Goal: Check status

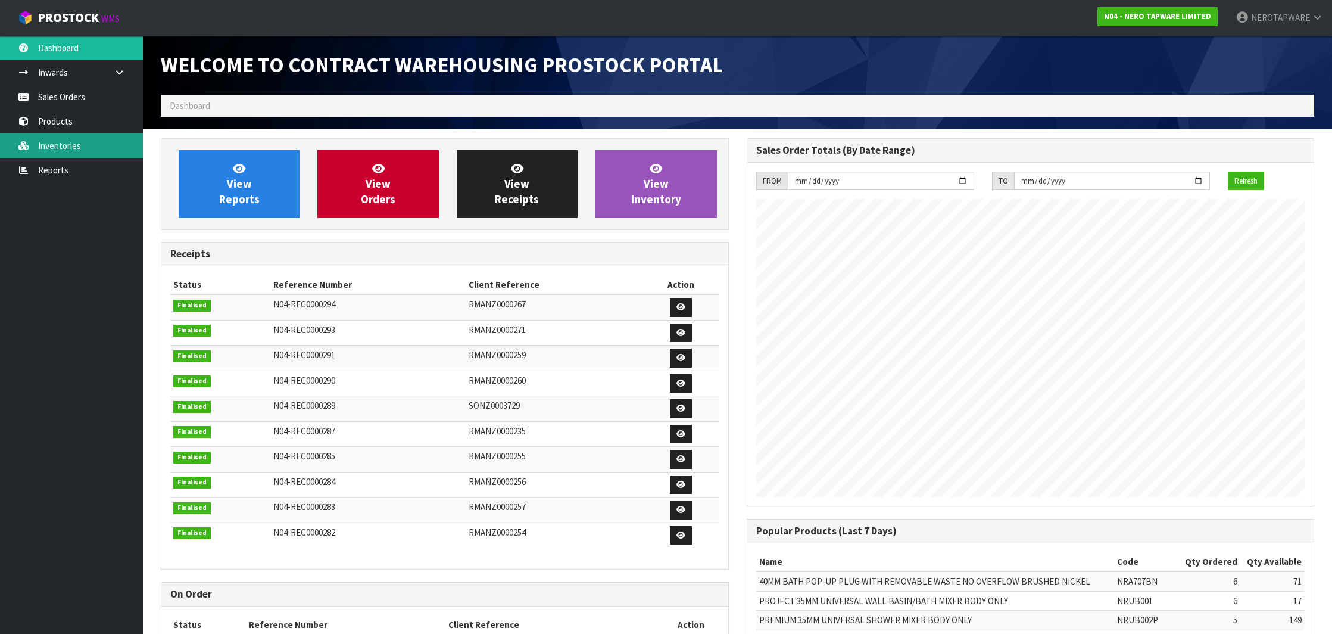
scroll to position [657, 585]
click at [48, 170] on link "Reports" at bounding box center [71, 170] width 143 height 24
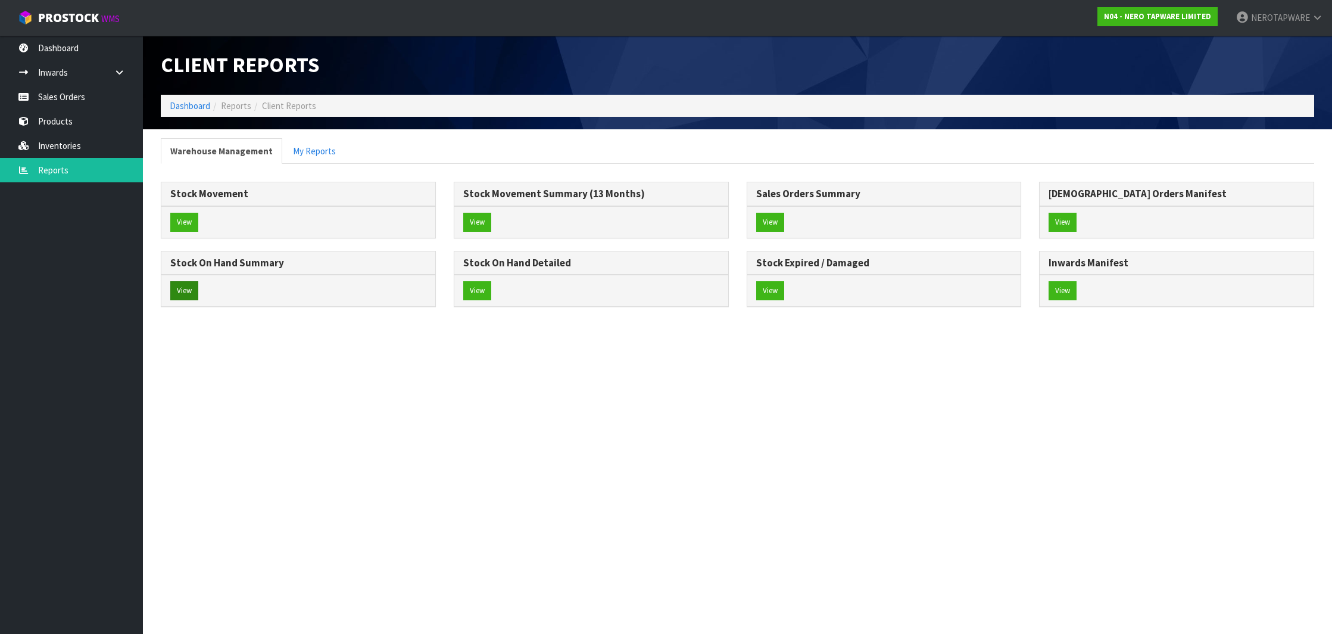
click at [192, 290] on button "View" at bounding box center [184, 290] width 28 height 19
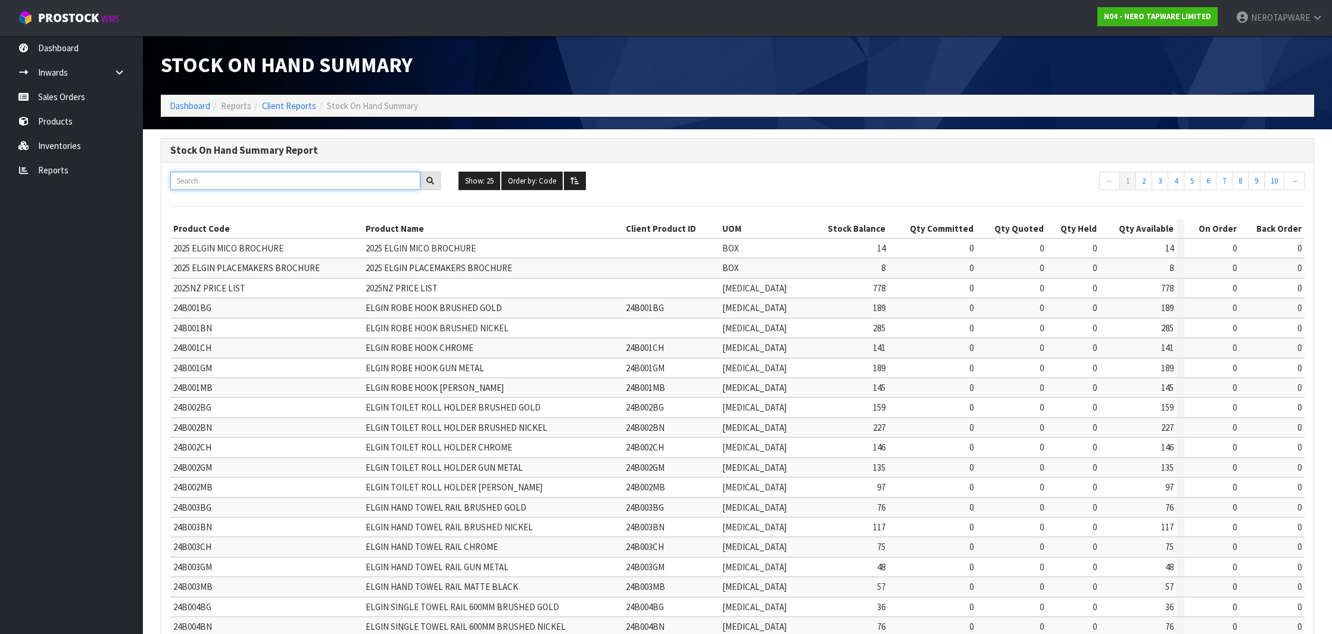
click at [225, 184] on input "text" at bounding box center [295, 180] width 250 height 18
paste input "NR221907MW"
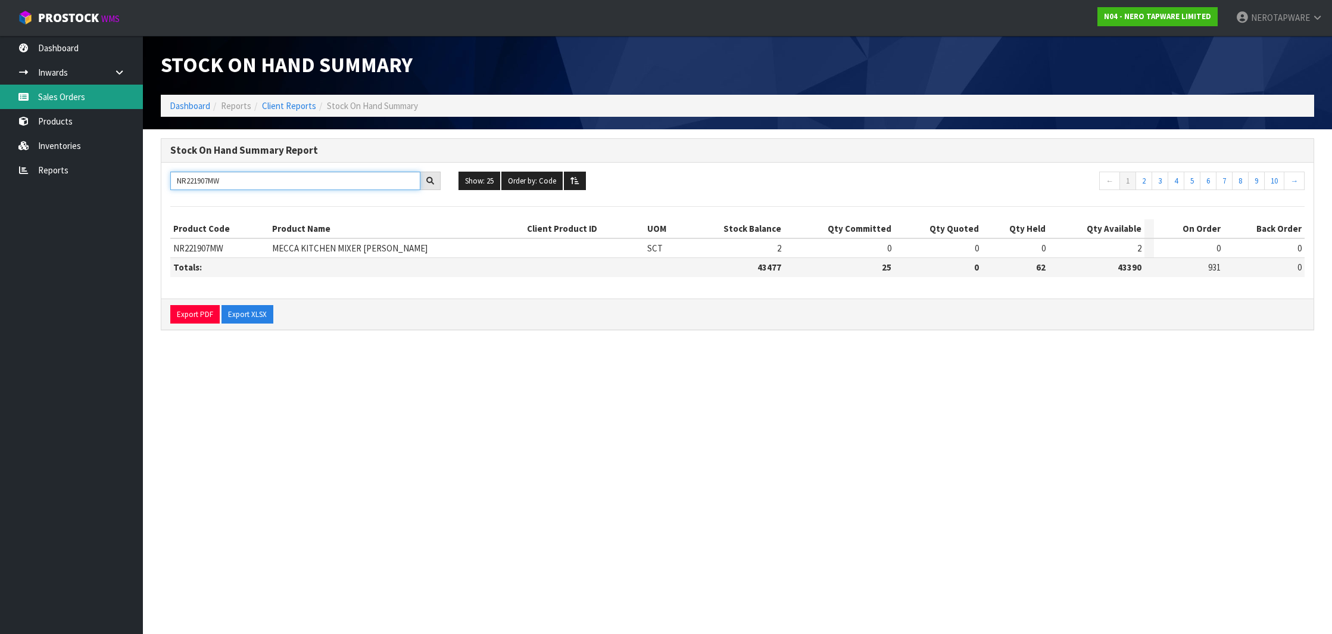
type input "NR221907MW"
click at [57, 96] on link "Sales Orders" at bounding box center [71, 97] width 143 height 24
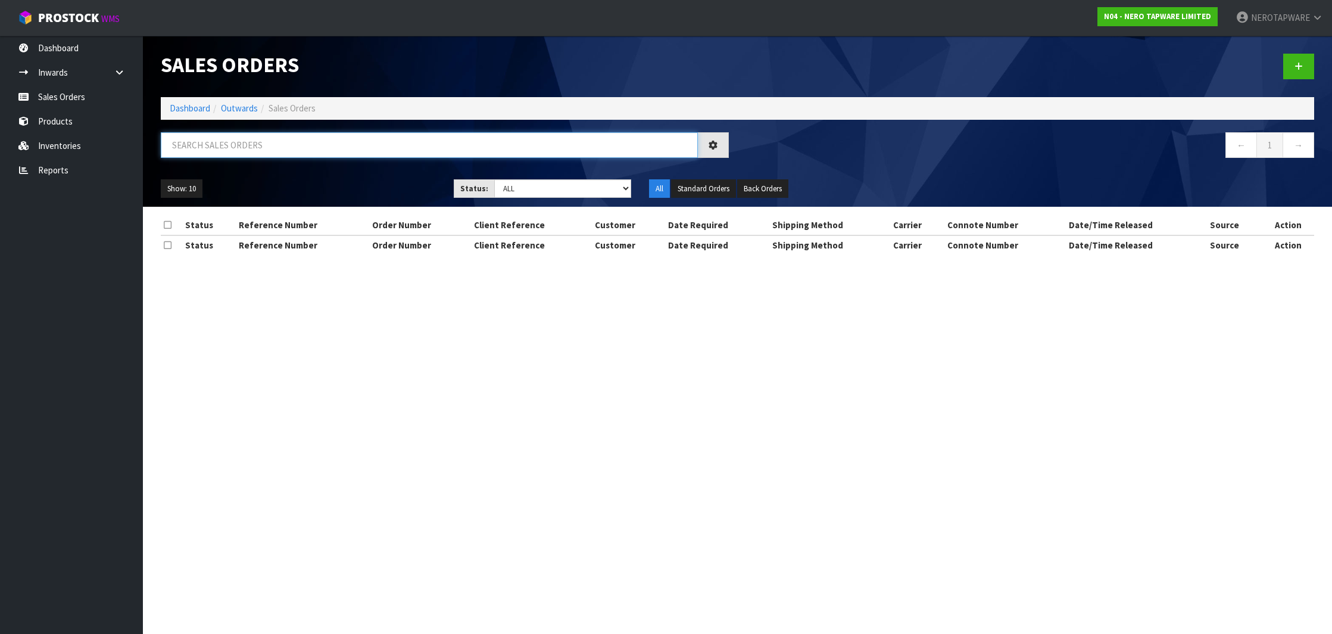
click at [305, 145] on input "text" at bounding box center [429, 145] width 537 height 26
paste input "SONZ0003950"
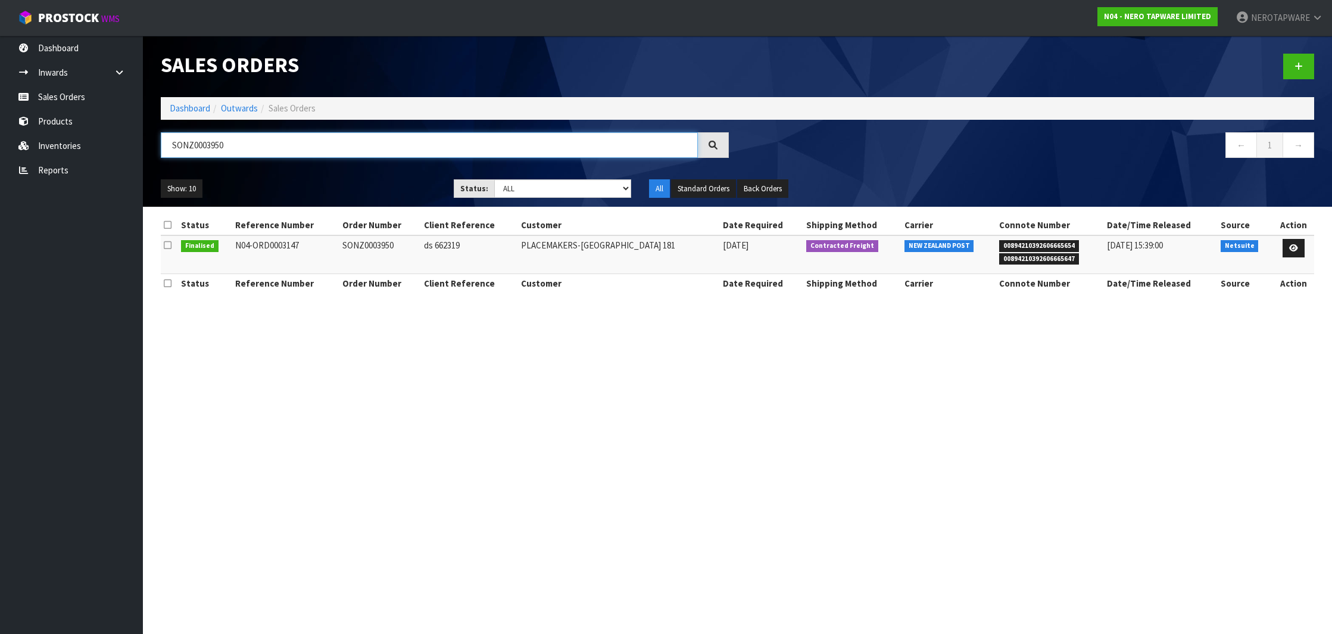
type input "SONZ0003950"
click at [1048, 244] on span "00894210392606665654" at bounding box center [1039, 246] width 80 height 12
copy span "00894210392606665654"
